Goal: Check status: Check status

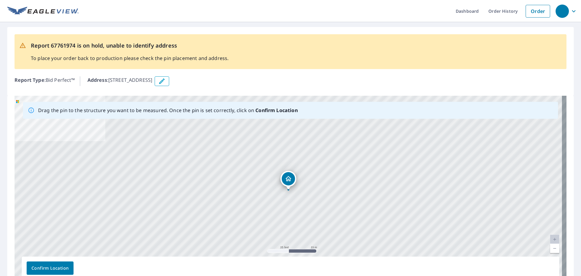
click at [413, 68] on div "Report 67761974 is on hold, unable to identify address To place your order back…" at bounding box center [291, 51] width 552 height 35
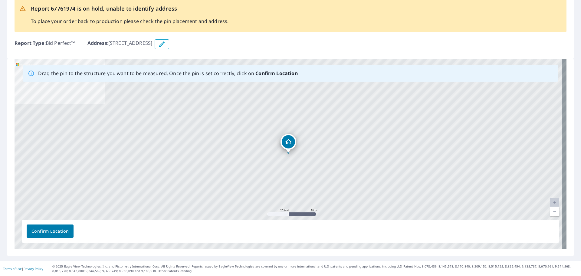
scroll to position [37, 0]
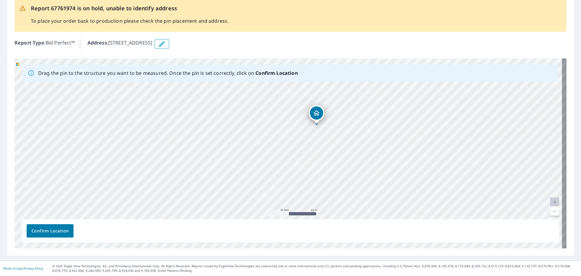
drag, startPoint x: 293, startPoint y: 156, endPoint x: 322, endPoint y: 128, distance: 40.0
click at [322, 128] on div "[STREET_ADDRESS]" at bounding box center [291, 153] width 552 height 190
click at [273, 166] on div "[STREET_ADDRESS]" at bounding box center [291, 153] width 552 height 190
click at [280, 157] on div "[STREET_ADDRESS]" at bounding box center [291, 153] width 552 height 190
drag, startPoint x: 214, startPoint y: 166, endPoint x: 292, endPoint y: 115, distance: 93.1
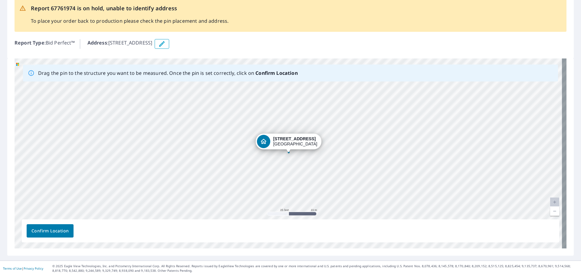
click at [277, 121] on div "[STREET_ADDRESS]" at bounding box center [291, 153] width 552 height 190
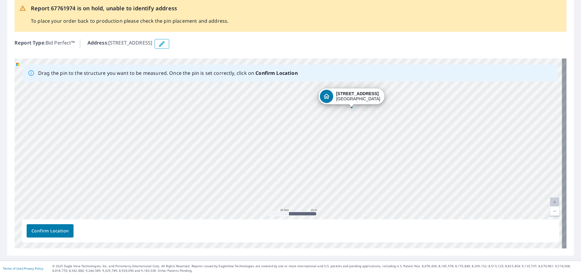
click at [305, 148] on div "[STREET_ADDRESS]" at bounding box center [291, 153] width 552 height 190
click at [306, 148] on div "[STREET_ADDRESS]" at bounding box center [291, 153] width 552 height 190
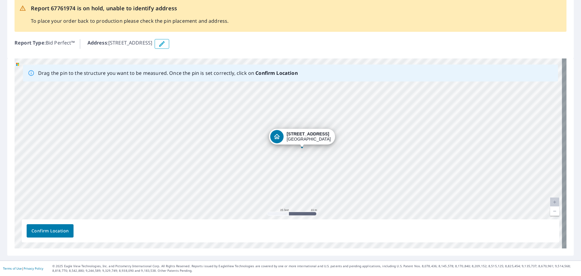
drag, startPoint x: 336, startPoint y: 98, endPoint x: 285, endPoint y: 137, distance: 64.3
drag, startPoint x: 267, startPoint y: 140, endPoint x: 271, endPoint y: 146, distance: 6.8
click at [271, 146] on div "[STREET_ADDRESS]" at bounding box center [291, 153] width 552 height 190
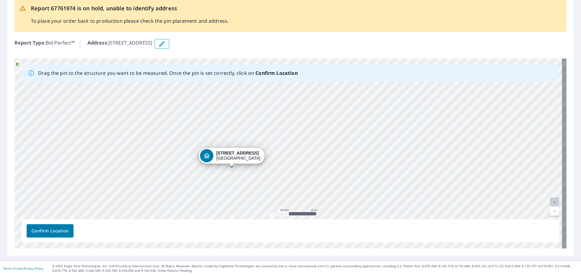
drag, startPoint x: 334, startPoint y: 128, endPoint x: 270, endPoint y: 147, distance: 66.8
click at [277, 142] on div "[STREET_ADDRESS]" at bounding box center [291, 153] width 552 height 190
click at [211, 152] on div "[STREET_ADDRESS]" at bounding box center [291, 153] width 552 height 190
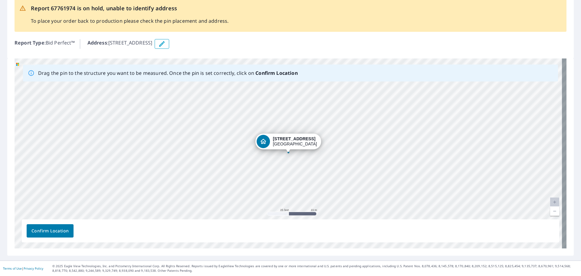
click at [56, 232] on span "Confirm Location" at bounding box center [49, 231] width 37 height 8
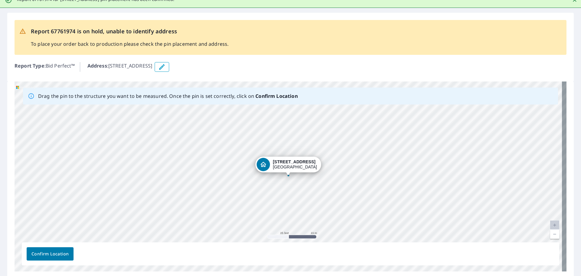
scroll to position [53, 0]
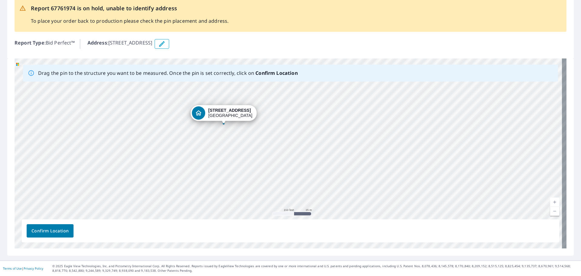
click at [58, 234] on span "Confirm Location" at bounding box center [49, 231] width 37 height 8
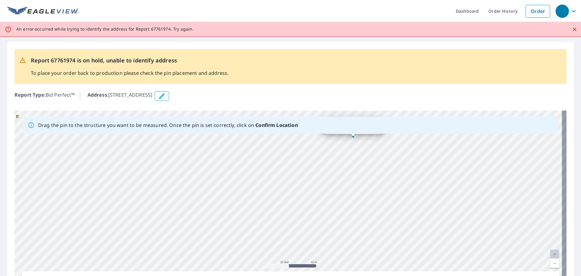
scroll to position [52, 0]
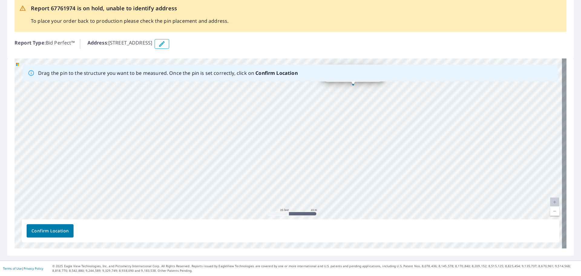
click at [35, 230] on span "Confirm Location" at bounding box center [49, 231] width 37 height 8
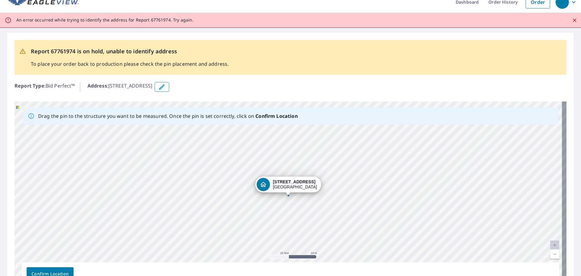
scroll to position [0, 0]
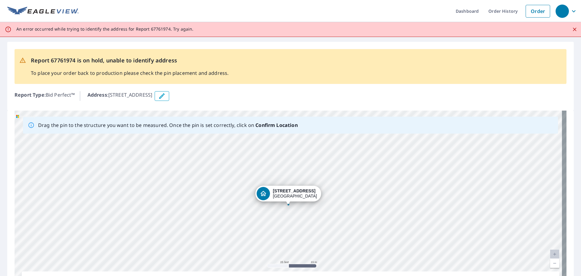
click at [166, 94] on icon "button" at bounding box center [161, 95] width 7 height 7
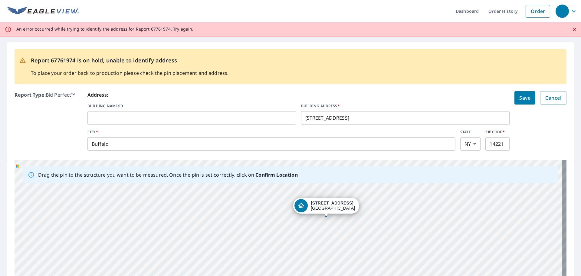
drag, startPoint x: 270, startPoint y: 242, endPoint x: 307, endPoint y: 204, distance: 53.5
click at [307, 204] on div "[STREET_ADDRESS]" at bounding box center [291, 255] width 552 height 190
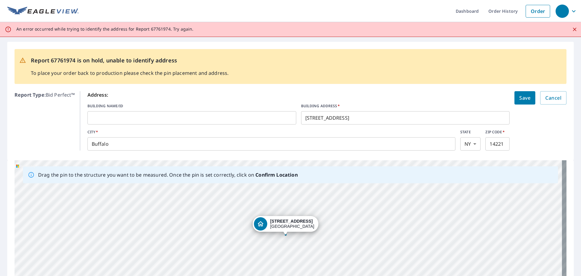
drag, startPoint x: 359, startPoint y: 208, endPoint x: 356, endPoint y: 189, distance: 19.6
click at [356, 189] on div "[STREET_ADDRESS]" at bounding box center [291, 255] width 552 height 190
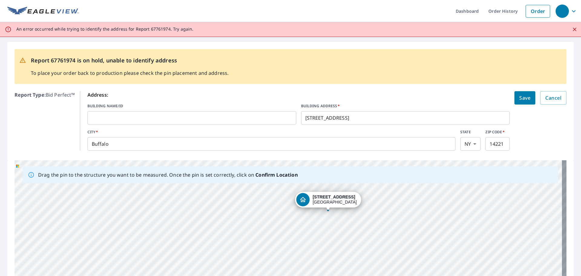
drag, startPoint x: 322, startPoint y: 190, endPoint x: 312, endPoint y: 200, distance: 14.6
click at [312, 200] on div "[STREET_ADDRESS]" at bounding box center [291, 255] width 552 height 190
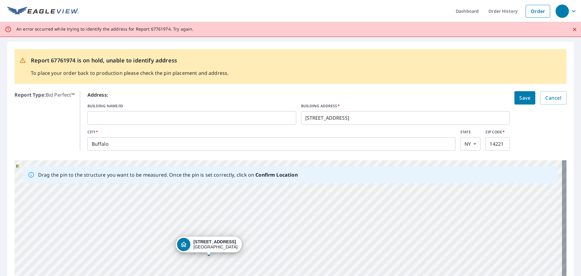
drag, startPoint x: 316, startPoint y: 246, endPoint x: 360, endPoint y: 156, distance: 100.6
click at [360, 156] on div "Report 67761974 is on hold, unable to identify address To place your order back…" at bounding box center [290, 199] width 581 height 325
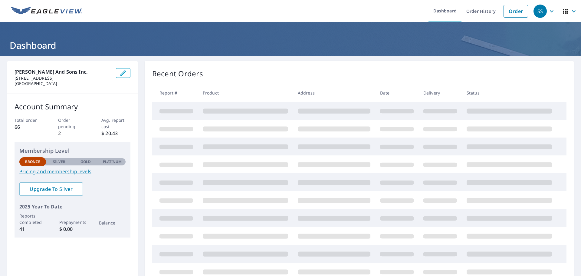
click at [268, 64] on div "Recent Orders Report # Product Address Date Delivery Status" at bounding box center [359, 174] width 429 height 227
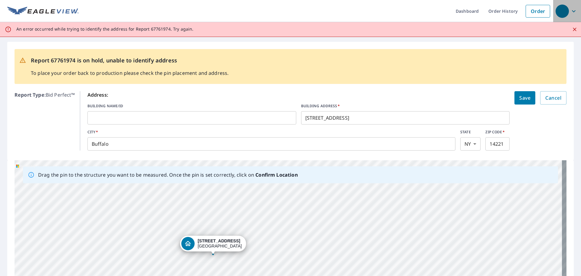
click at [561, 13] on div "button" at bounding box center [562, 11] width 13 height 13
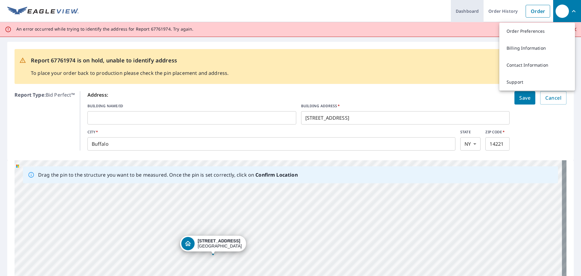
click at [461, 15] on link "Dashboard" at bounding box center [467, 11] width 33 height 22
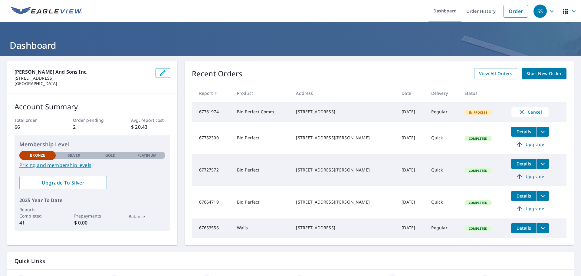
click at [398, 114] on td "[DATE]" at bounding box center [411, 112] width 29 height 20
click at [345, 114] on div "[STREET_ADDRESS]" at bounding box center [344, 112] width 96 height 6
click at [268, 117] on td "Bid Perfect Comm" at bounding box center [261, 112] width 59 height 20
drag, startPoint x: 417, startPoint y: 94, endPoint x: 431, endPoint y: 108, distance: 19.7
click at [427, 97] on th "Delivery" at bounding box center [443, 93] width 33 height 18
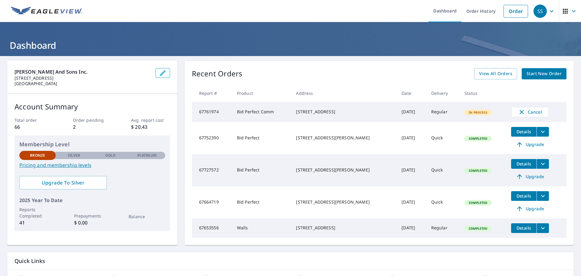
click at [433, 110] on td "Regular" at bounding box center [443, 112] width 33 height 20
